Goal: Check status: Check status

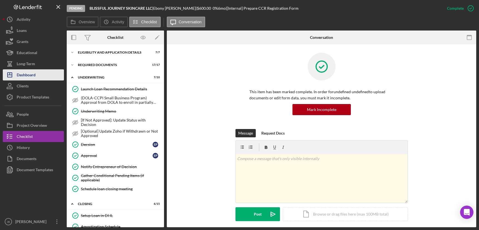
scroll to position [180, 0]
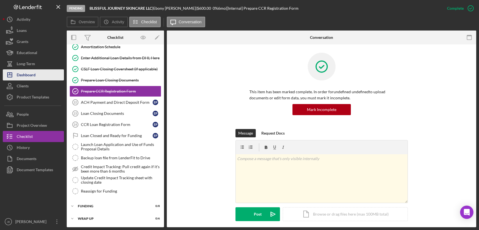
click at [29, 74] on div "Dashboard" at bounding box center [26, 75] width 19 height 13
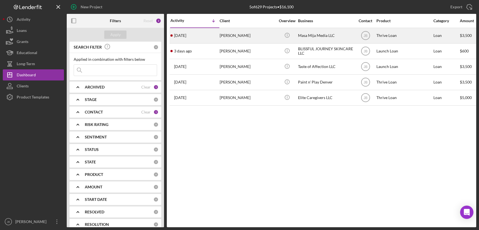
click at [234, 36] on div "[PERSON_NAME]" at bounding box center [248, 35] width 56 height 15
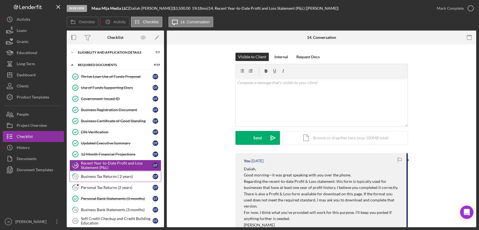
scroll to position [30, 0]
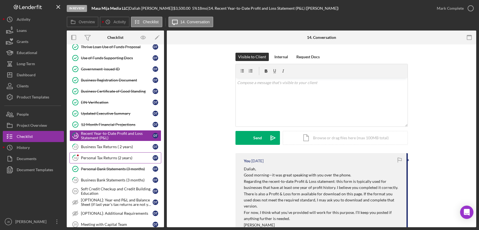
click at [106, 158] on div "Personal Tax Returns (2 years)" at bounding box center [117, 158] width 72 height 4
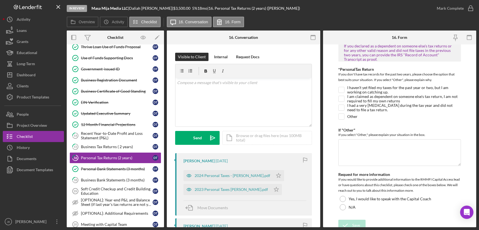
scroll to position [58, 0]
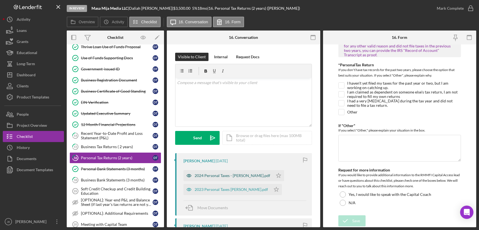
drag, startPoint x: 240, startPoint y: 177, endPoint x: 250, endPoint y: 177, distance: 10.3
click at [240, 176] on div "2024 Personal Taxes - [PERSON_NAME].pdf" at bounding box center [233, 176] width 76 height 4
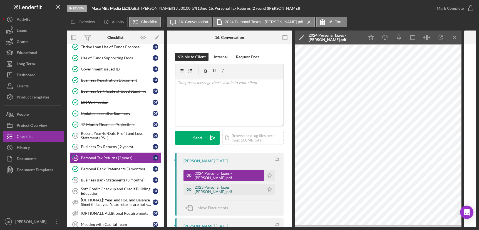
click at [218, 187] on div "2023 Personal Taxes [PERSON_NAME].pdf" at bounding box center [223, 189] width 81 height 11
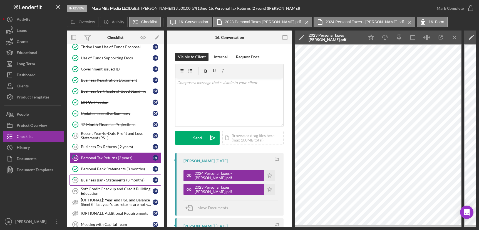
click at [113, 182] on div "Business Bank Statements (3 months)" at bounding box center [117, 180] width 72 height 4
